Goal: Task Accomplishment & Management: Use online tool/utility

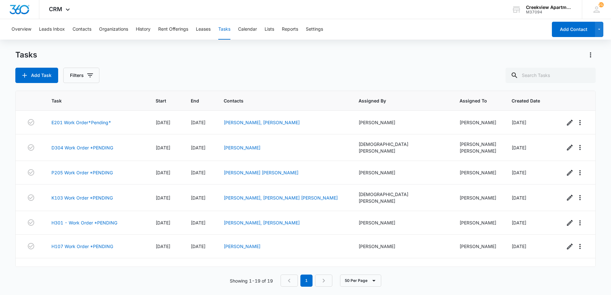
scroll to position [301, 0]
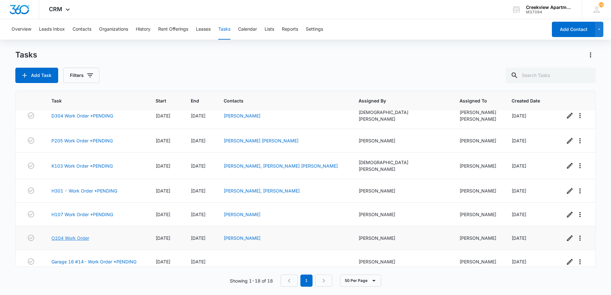
drag, startPoint x: 83, startPoint y: 233, endPoint x: 80, endPoint y: 233, distance: 3.5
click at [83, 235] on link "O204 Work Order" at bounding box center [70, 238] width 38 height 7
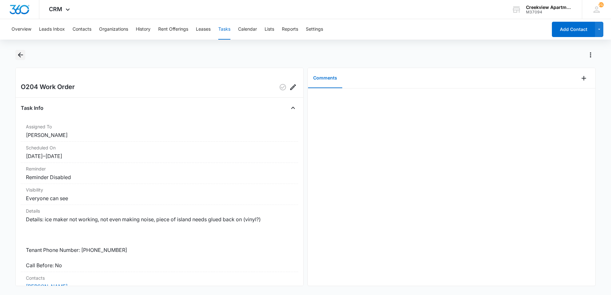
click at [23, 54] on icon "Back" at bounding box center [21, 55] width 8 height 8
